Goal: Browse casually: Explore the website without a specific task or goal

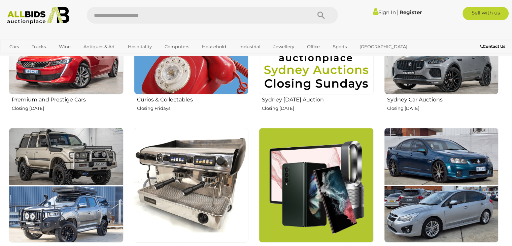
scroll to position [357, 0]
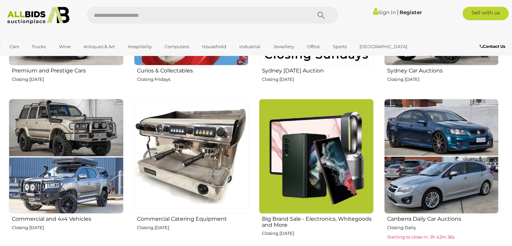
click at [333, 141] on img at bounding box center [316, 156] width 115 height 115
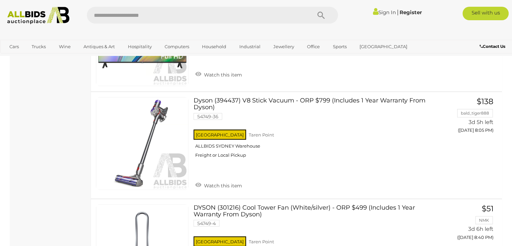
scroll to position [1346, 0]
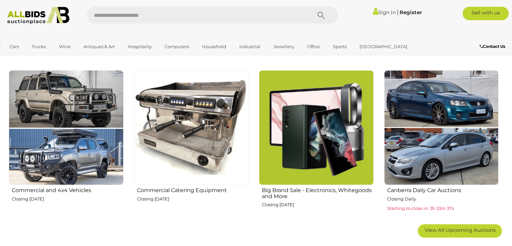
scroll to position [357, 0]
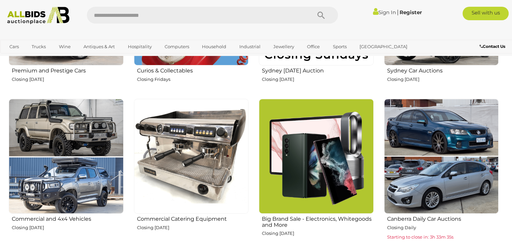
click at [213, 163] on img at bounding box center [191, 156] width 115 height 115
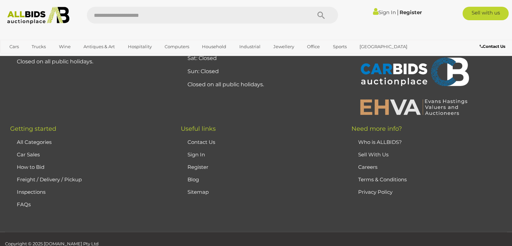
scroll to position [6100, 0]
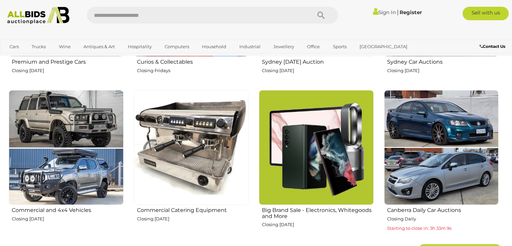
scroll to position [357, 0]
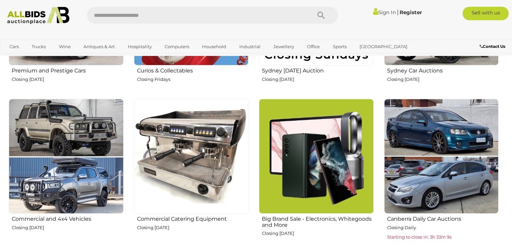
click at [347, 154] on img at bounding box center [316, 156] width 115 height 115
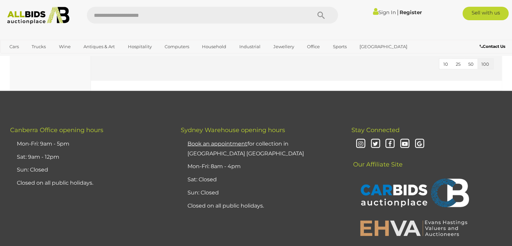
scroll to position [1256, 0]
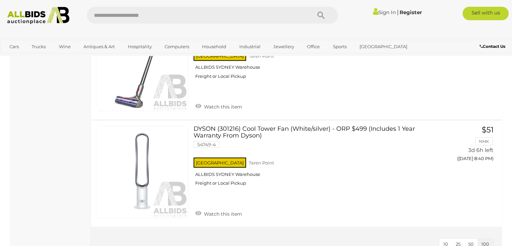
drag, startPoint x: 0, startPoint y: 0, endPoint x: 347, endPoint y: 154, distance: 379.5
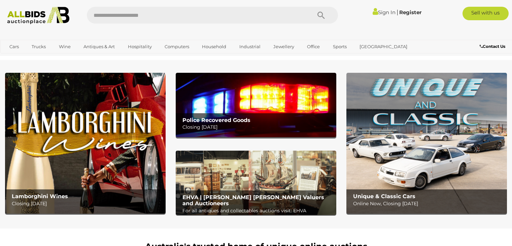
scroll to position [357, 0]
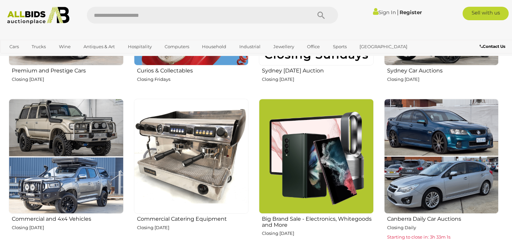
click at [443, 172] on img at bounding box center [441, 156] width 115 height 115
click at [46, 173] on img at bounding box center [66, 156] width 115 height 115
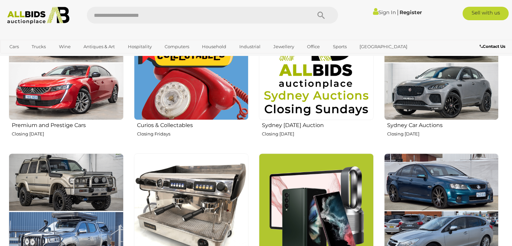
scroll to position [268, 0]
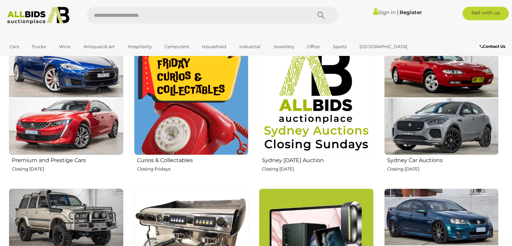
click at [74, 121] on img at bounding box center [66, 97] width 115 height 115
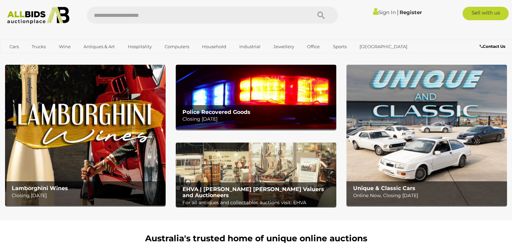
scroll to position [0, 0]
